Goal: Task Accomplishment & Management: Use online tool/utility

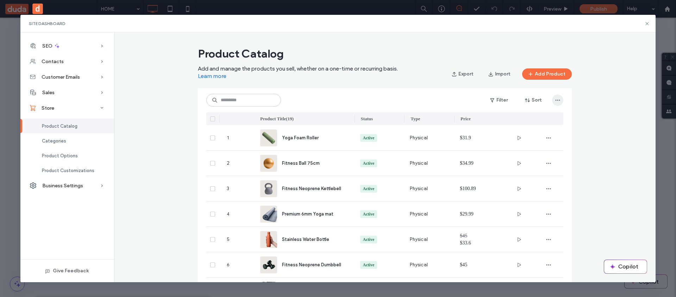
click at [558, 101] on icon "button" at bounding box center [558, 100] width 6 height 6
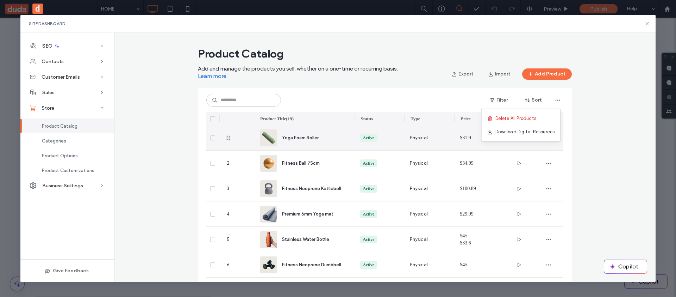
click at [339, 136] on div "Yoga Foam Roller" at bounding box center [312, 137] width 61 height 7
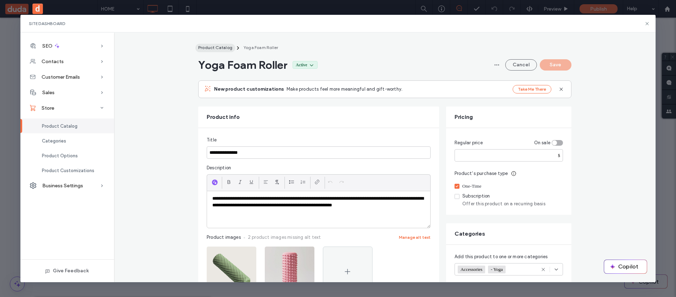
click at [209, 50] on div "Product Catalog" at bounding box center [215, 47] width 34 height 6
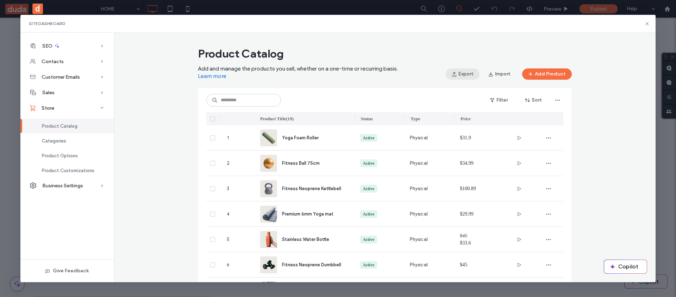
click at [467, 75] on button "Export" at bounding box center [463, 73] width 34 height 11
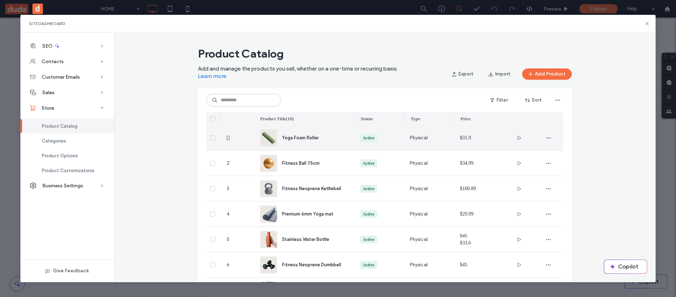
click at [318, 140] on div "Yoga Foam Roller" at bounding box center [312, 137] width 61 height 7
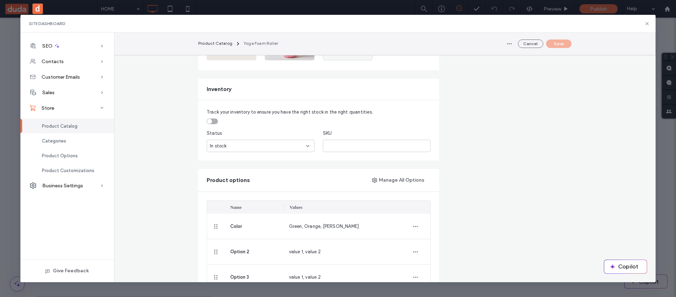
scroll to position [571, 0]
